Goal: Find contact information: Find contact information

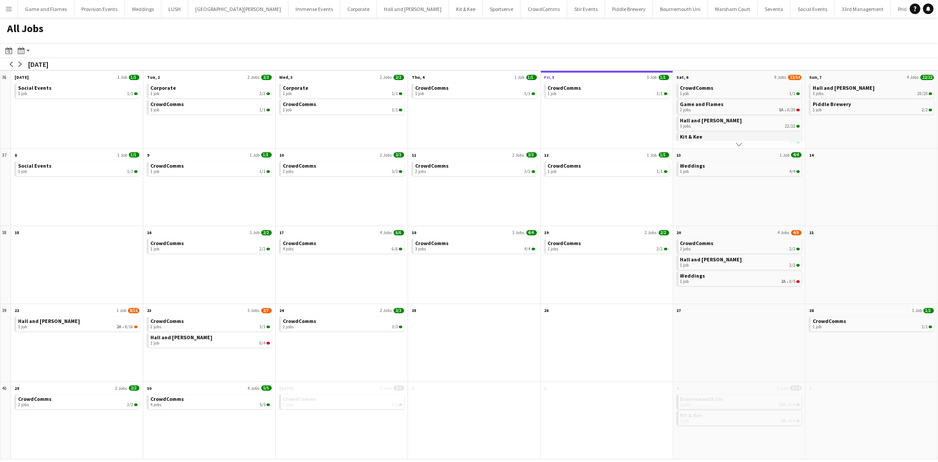
click at [736, 135] on link "Kit & Kee 1 job 3/3" at bounding box center [740, 138] width 120 height 13
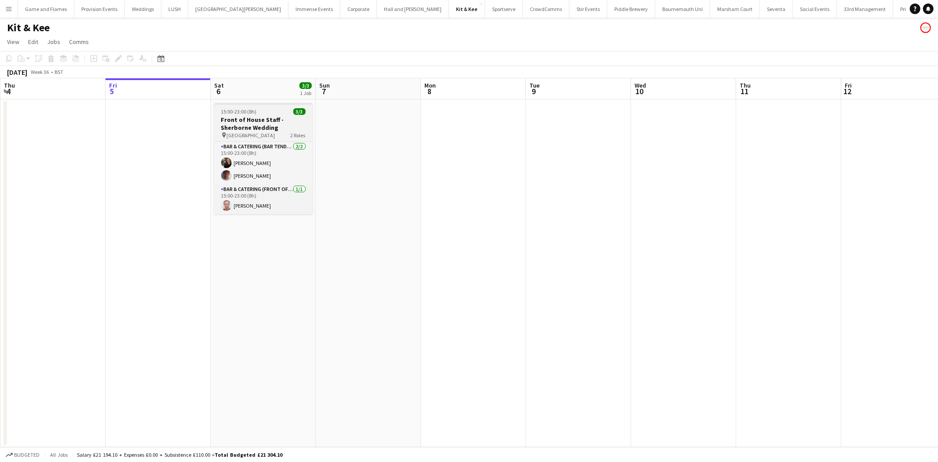
click at [277, 125] on h3 "Front of House Staff - Sherborne Wedding" at bounding box center [263, 124] width 98 height 16
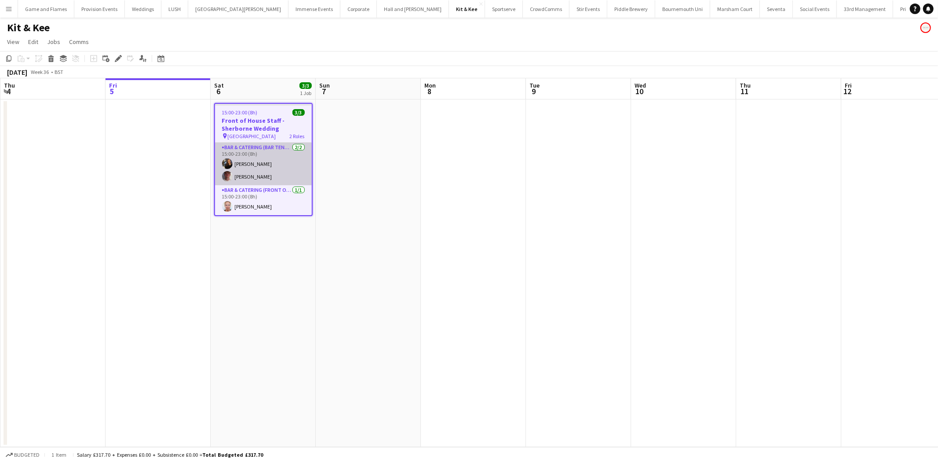
click at [261, 143] on app-card-role "Bar & Catering (Bar Tender) [DATE] 15:00-23:00 (8h) [PERSON_NAME] [PERSON_NAME]" at bounding box center [263, 163] width 97 height 43
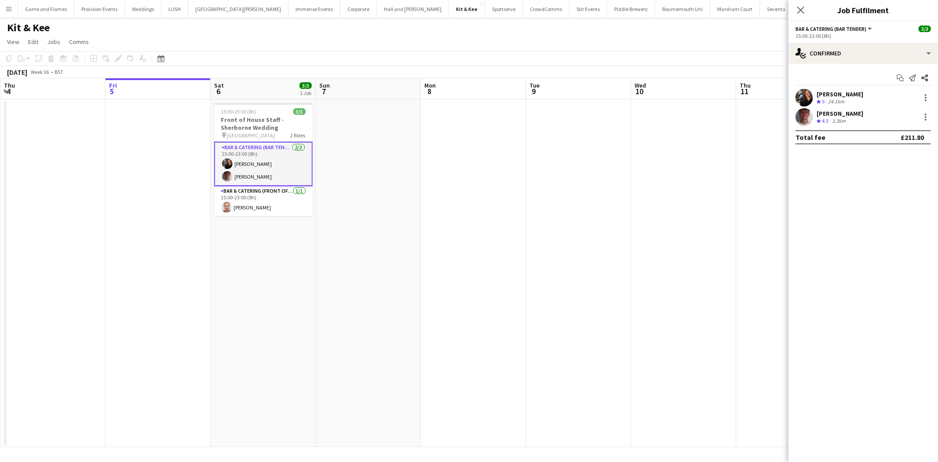
click at [850, 98] on div "Crew rating 5 24.1km" at bounding box center [839, 101] width 47 height 7
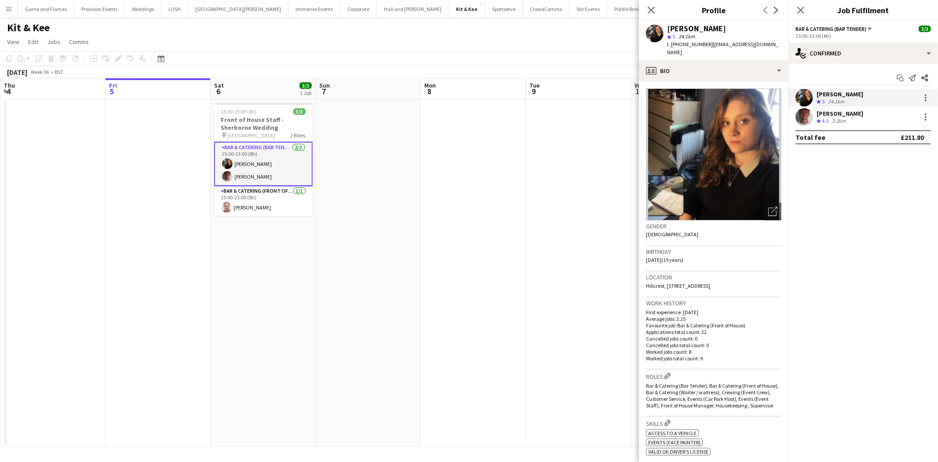
click at [734, 43] on span "| [EMAIL_ADDRESS][DOMAIN_NAME]" at bounding box center [722, 48] width 111 height 15
drag, startPoint x: 777, startPoint y: 45, endPoint x: 710, endPoint y: 49, distance: 66.9
click at [710, 49] on div "[PERSON_NAME] star 5 24.1km t. [PHONE_NUMBER] | [EMAIL_ADDRESS][DOMAIN_NAME]" at bounding box center [713, 40] width 149 height 39
click at [757, 36] on div "star 5 24.1km" at bounding box center [724, 37] width 114 height 8
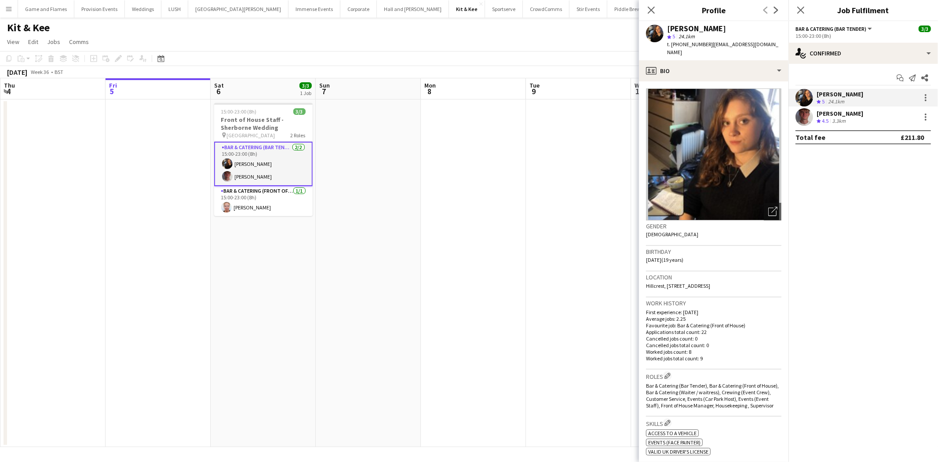
click at [741, 46] on span "| [EMAIL_ADDRESS][DOMAIN_NAME]" at bounding box center [722, 48] width 111 height 15
click at [700, 45] on span "t. [PHONE_NUMBER]" at bounding box center [690, 44] width 46 height 7
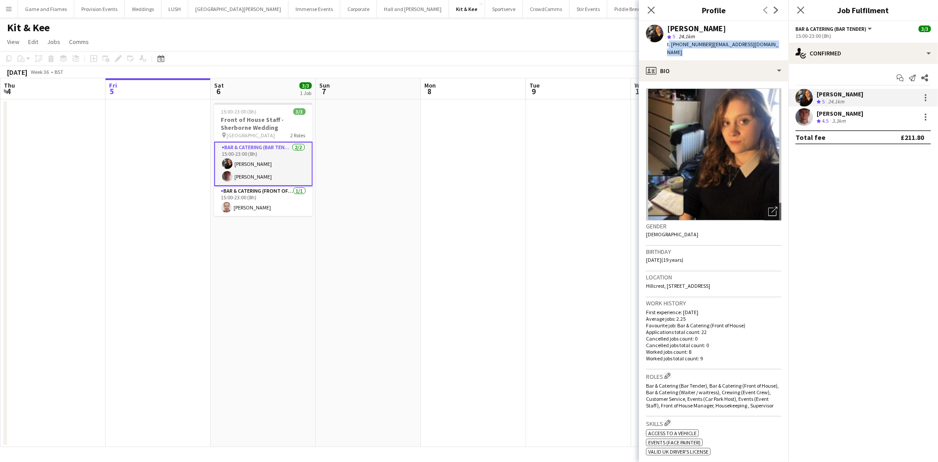
copy span "447484637658"
click at [249, 170] on app-card-role "Bar & Catering (Bar Tender) [DATE] 15:00-23:00 (8h) [PERSON_NAME] [PERSON_NAME]" at bounding box center [263, 164] width 98 height 44
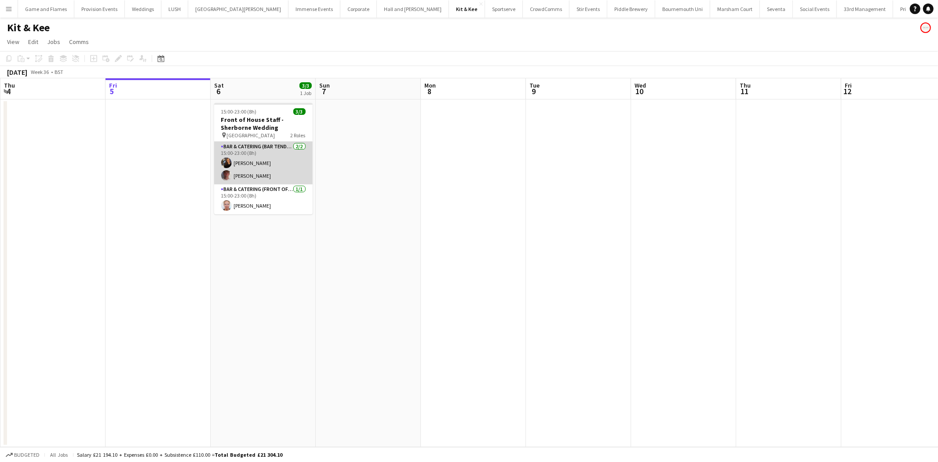
click at [249, 178] on app-card-role "Bar & Catering (Bar Tender) [DATE] 15:00-23:00 (8h) [PERSON_NAME] [PERSON_NAME]" at bounding box center [263, 163] width 98 height 43
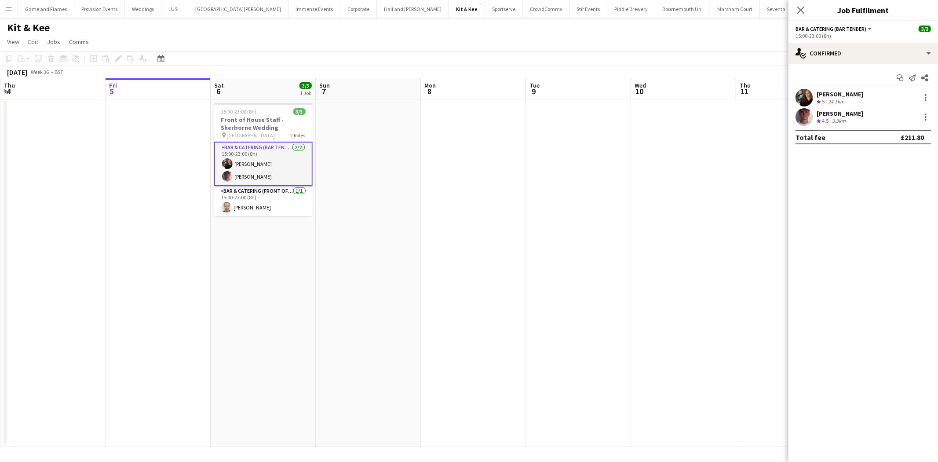
click at [833, 108] on div "[PERSON_NAME] Crew rating 4.5 3.3km" at bounding box center [862, 117] width 149 height 18
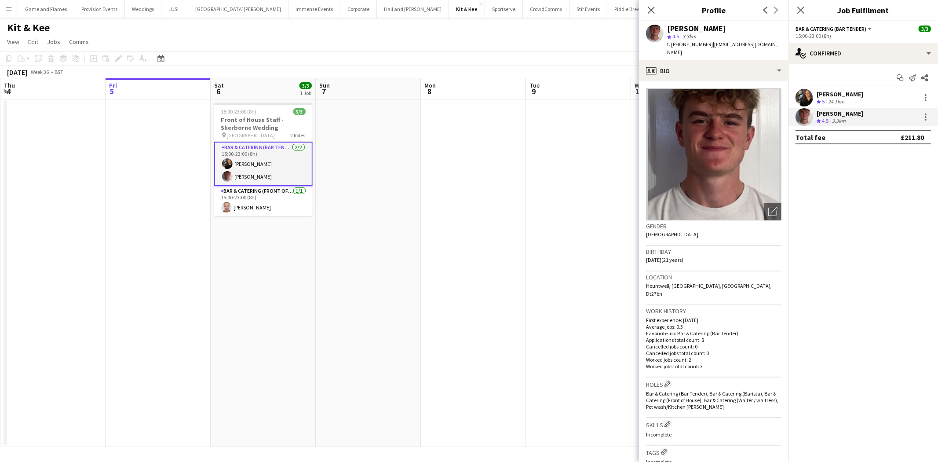
click at [706, 46] on span "t. [PHONE_NUMBER]" at bounding box center [690, 44] width 46 height 7
click at [696, 44] on span "t. [PHONE_NUMBER]" at bounding box center [690, 44] width 46 height 7
copy span "4407393111949"
